Goal: Find specific page/section

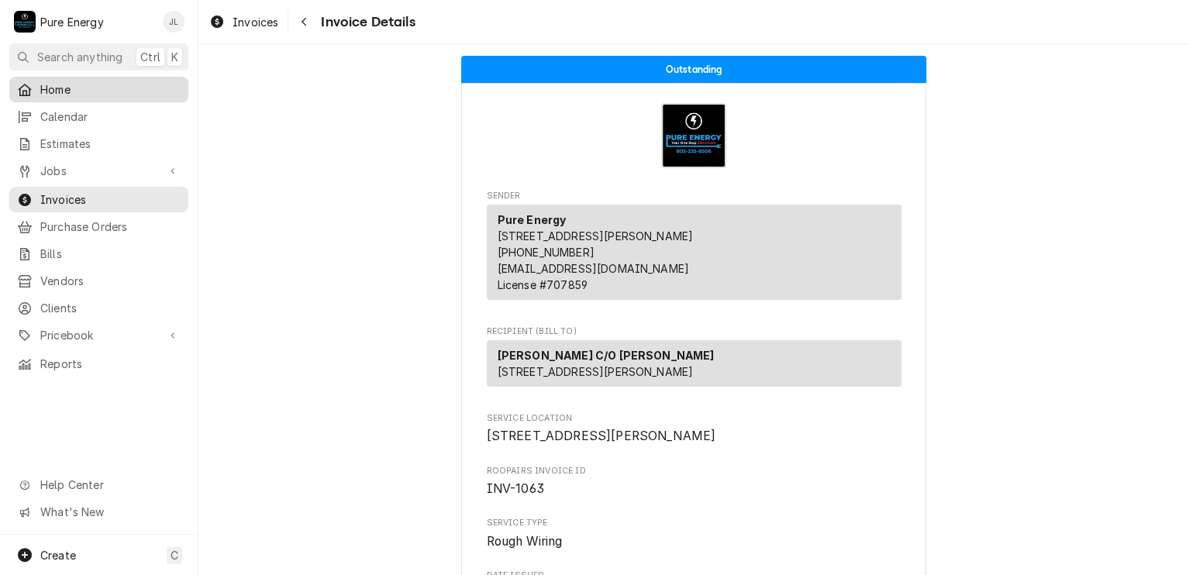
click at [83, 87] on span "Home" at bounding box center [110, 89] width 140 height 16
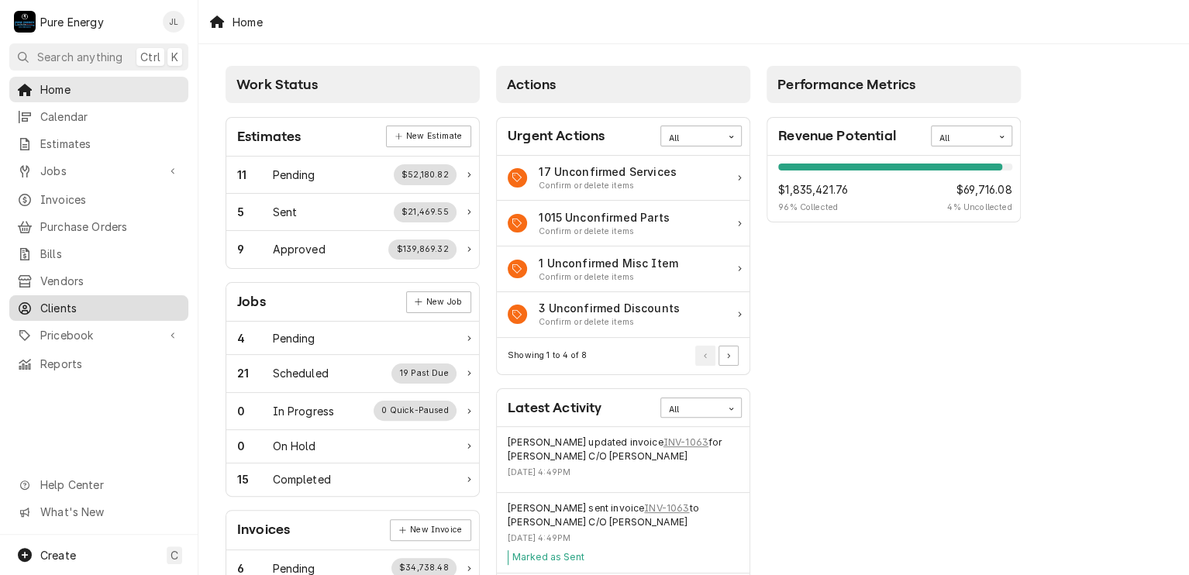
click at [92, 304] on span "Clients" at bounding box center [110, 308] width 140 height 16
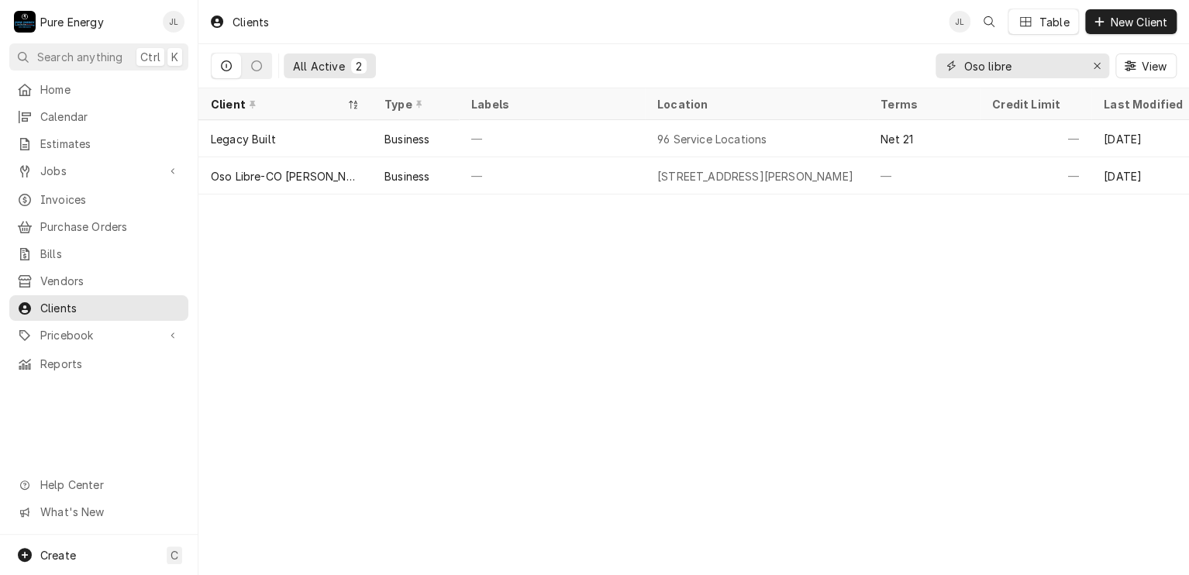
click at [1025, 68] on input "Oso libre" at bounding box center [1021, 65] width 116 height 25
type input "O"
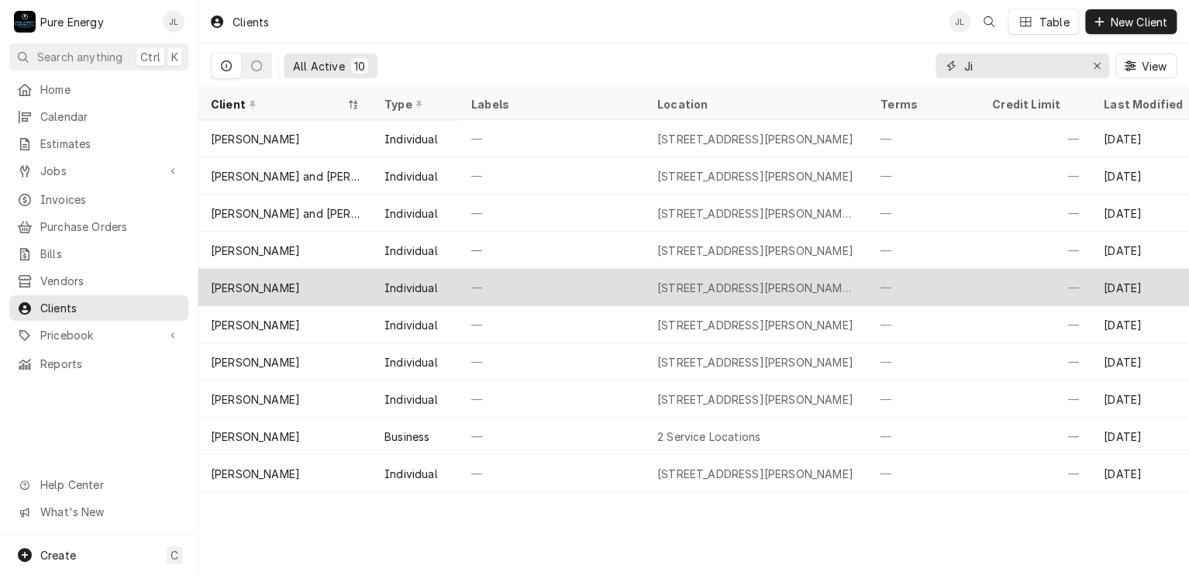
type input "J"
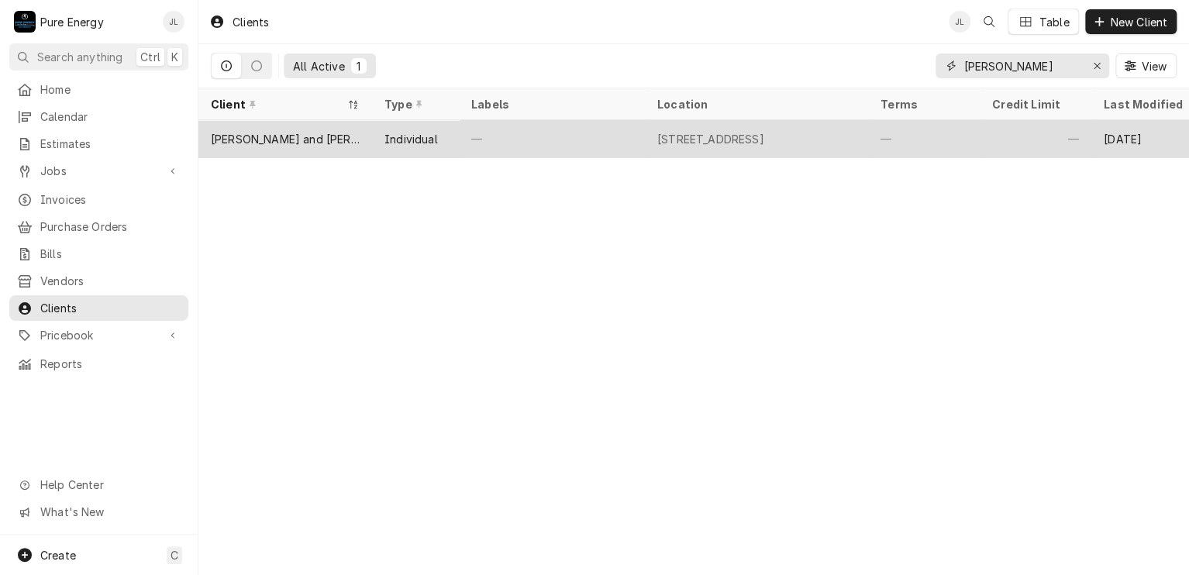
type input "[PERSON_NAME]"
click at [987, 134] on div "—" at bounding box center [1036, 138] width 112 height 37
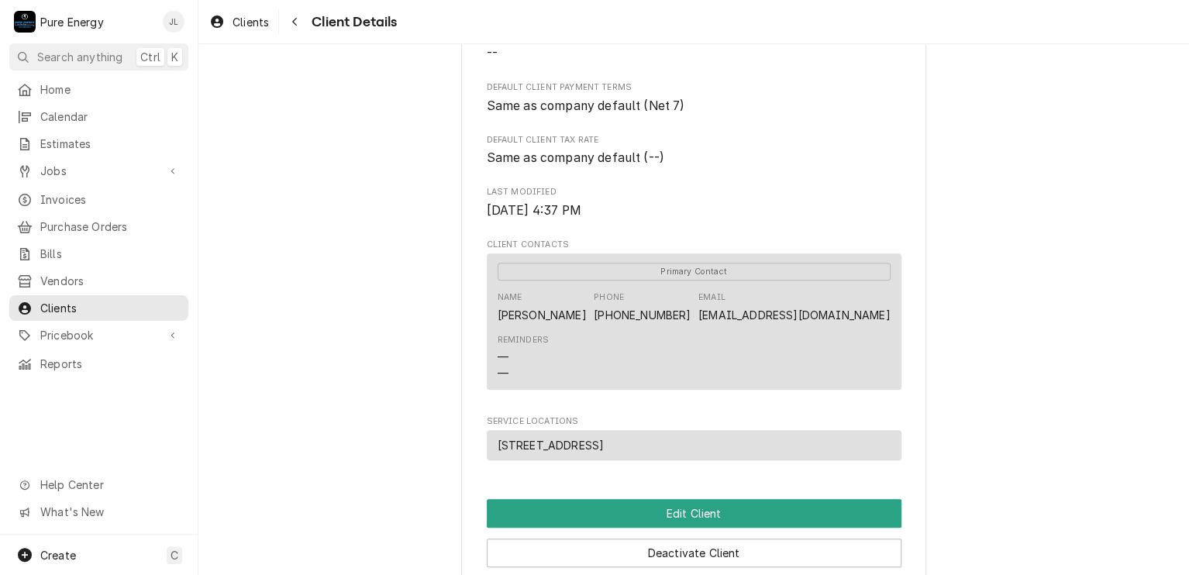
scroll to position [388, 0]
